Goal: Transaction & Acquisition: Purchase product/service

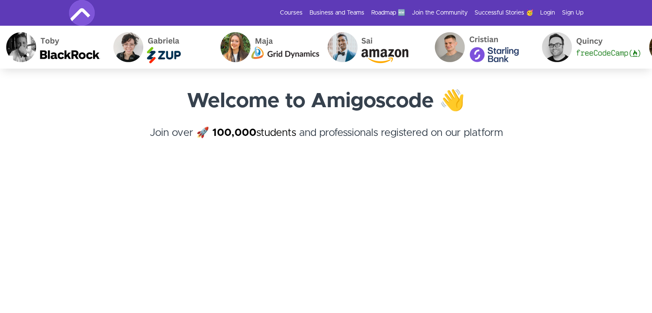
scroll to position [86, 0]
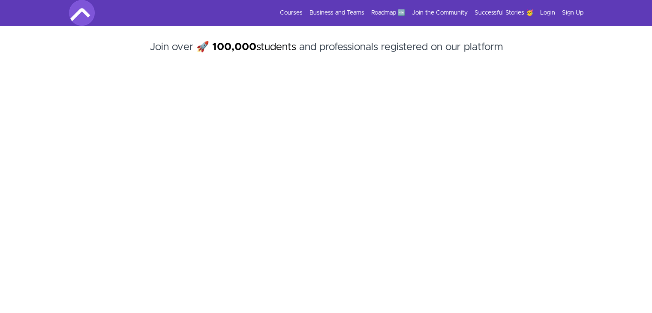
click at [287, 11] on link "Courses" at bounding box center [291, 13] width 23 height 9
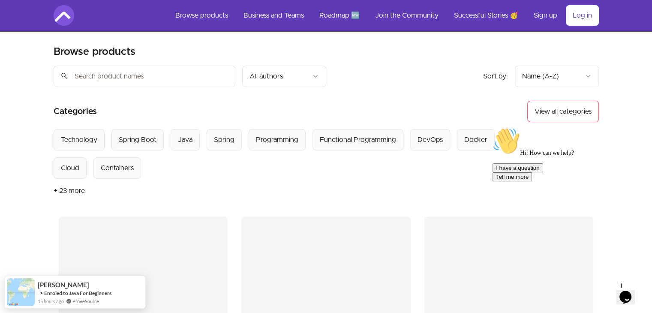
click at [235, 100] on header "Product filters: Sort by: import_export Name (A-Z) search All authors Sort by: …" at bounding box center [327, 141] width 546 height 151
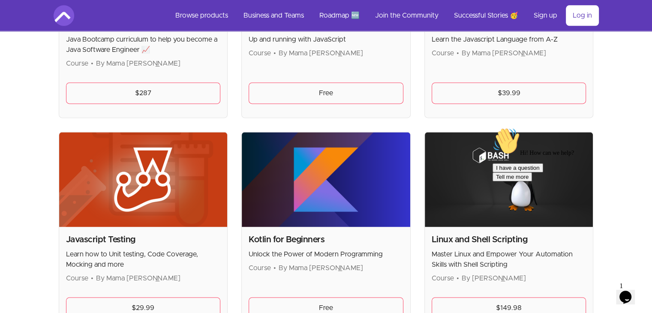
scroll to position [1244, 0]
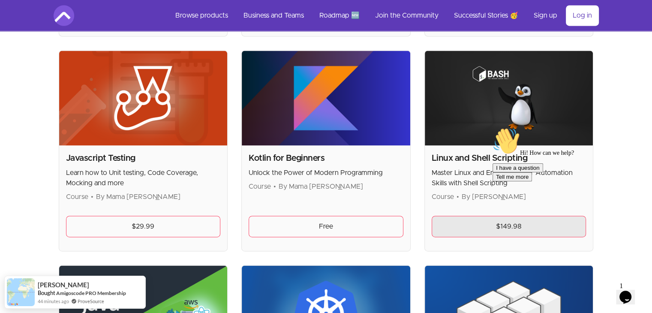
click at [484, 224] on link "$149.98" at bounding box center [509, 226] width 155 height 21
